Goal: Find specific page/section: Find specific page/section

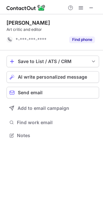
scroll to position [3, 3]
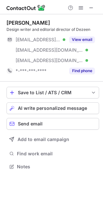
scroll to position [163, 103]
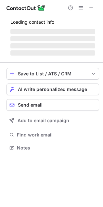
scroll to position [158, 103]
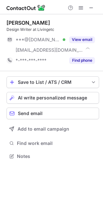
scroll to position [152, 103]
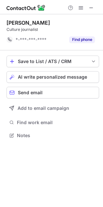
scroll to position [3, 3]
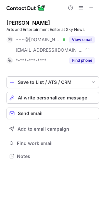
scroll to position [152, 103]
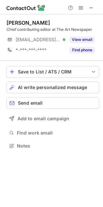
scroll to position [142, 103]
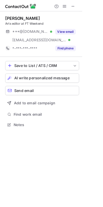
scroll to position [152, 103]
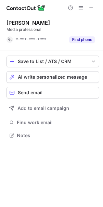
scroll to position [3, 3]
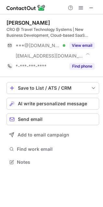
scroll to position [158, 103]
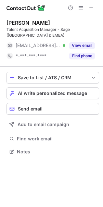
scroll to position [142, 103]
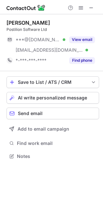
scroll to position [152, 103]
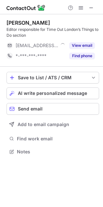
scroll to position [147, 103]
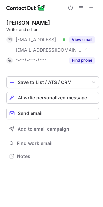
scroll to position [152, 103]
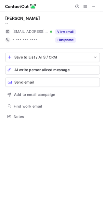
scroll to position [142, 103]
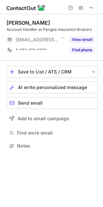
scroll to position [142, 103]
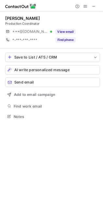
scroll to position [142, 103]
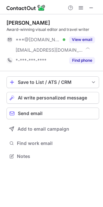
scroll to position [152, 103]
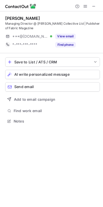
scroll to position [147, 103]
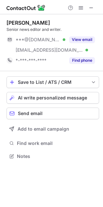
scroll to position [152, 103]
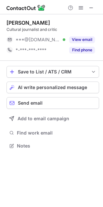
scroll to position [142, 103]
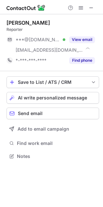
scroll to position [152, 103]
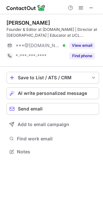
scroll to position [3, 3]
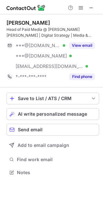
scroll to position [168, 103]
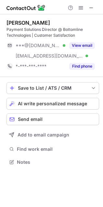
scroll to position [158, 103]
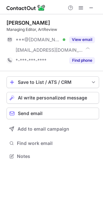
scroll to position [152, 103]
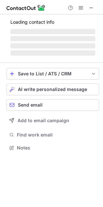
scroll to position [144, 103]
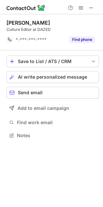
scroll to position [3, 3]
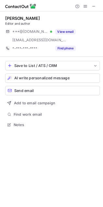
scroll to position [152, 103]
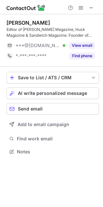
scroll to position [3, 3]
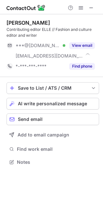
scroll to position [158, 103]
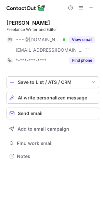
scroll to position [152, 103]
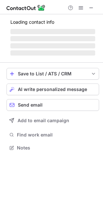
scroll to position [152, 103]
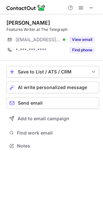
scroll to position [142, 103]
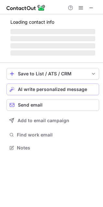
scroll to position [142, 103]
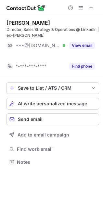
scroll to position [3, 3]
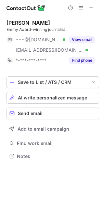
scroll to position [152, 103]
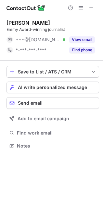
scroll to position [142, 103]
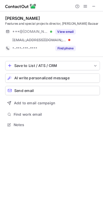
scroll to position [158, 103]
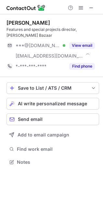
scroll to position [158, 103]
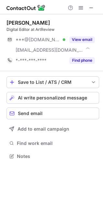
scroll to position [152, 103]
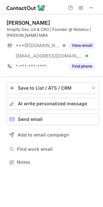
scroll to position [158, 103]
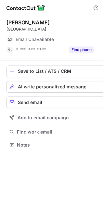
scroll to position [142, 103]
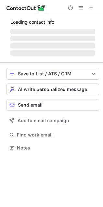
scroll to position [142, 103]
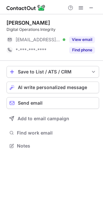
scroll to position [142, 103]
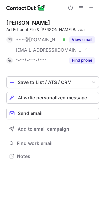
scroll to position [152, 103]
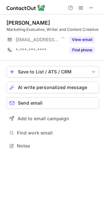
scroll to position [142, 103]
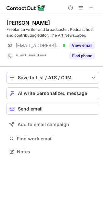
scroll to position [147, 103]
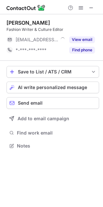
scroll to position [142, 103]
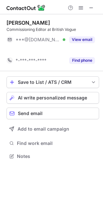
scroll to position [142, 103]
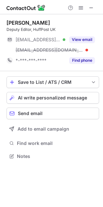
scroll to position [152, 103]
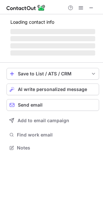
scroll to position [142, 103]
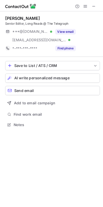
scroll to position [152, 103]
